Goal: Find specific page/section: Find specific page/section

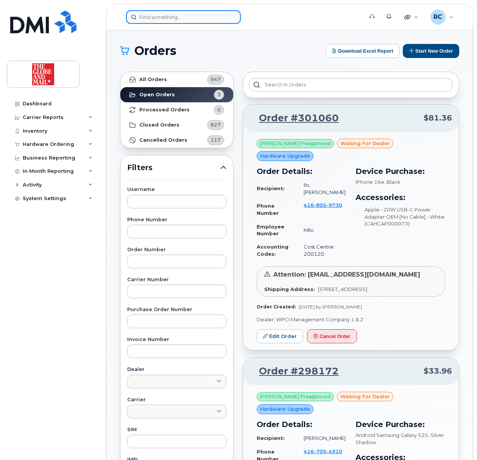
click at [177, 23] on input at bounding box center [183, 17] width 115 height 14
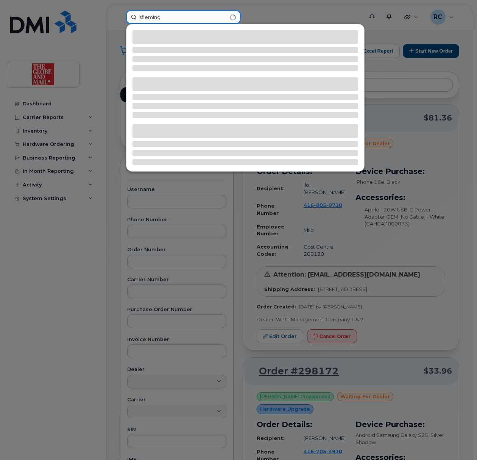
type input "sfleming"
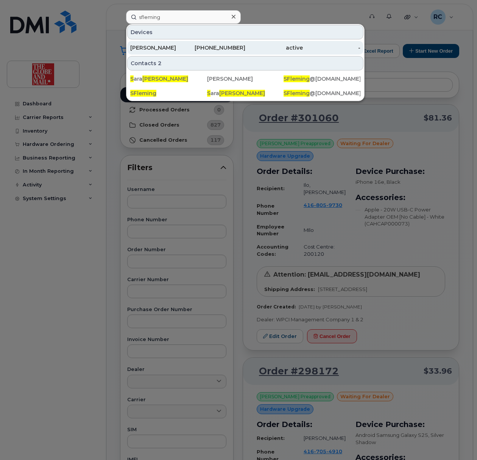
click at [169, 47] on div "[PERSON_NAME]" at bounding box center [159, 48] width 58 height 8
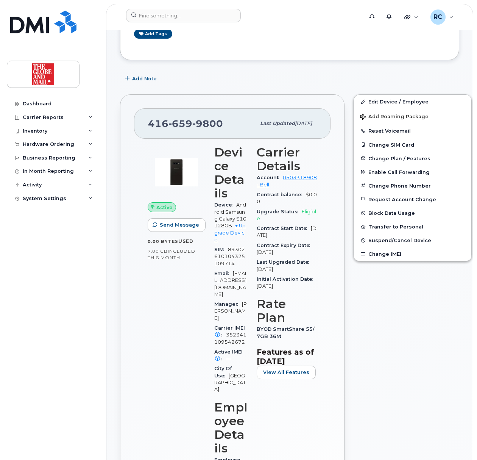
scroll to position [50, 0]
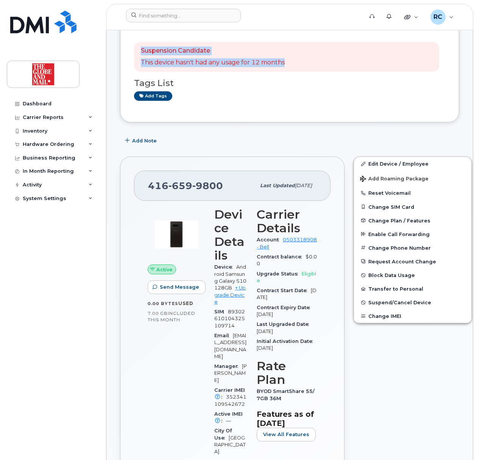
drag, startPoint x: 296, startPoint y: 65, endPoint x: 135, endPoint y: 45, distance: 162.2
click at [135, 45] on div "Suspension Candidate This device hasn't had any usage for 12 months" at bounding box center [286, 57] width 305 height 30
click at [211, 135] on div "Add Note" at bounding box center [289, 141] width 339 height 14
click at [414, 141] on div "Add Note" at bounding box center [289, 141] width 339 height 14
